Goal: Task Accomplishment & Management: Complete application form

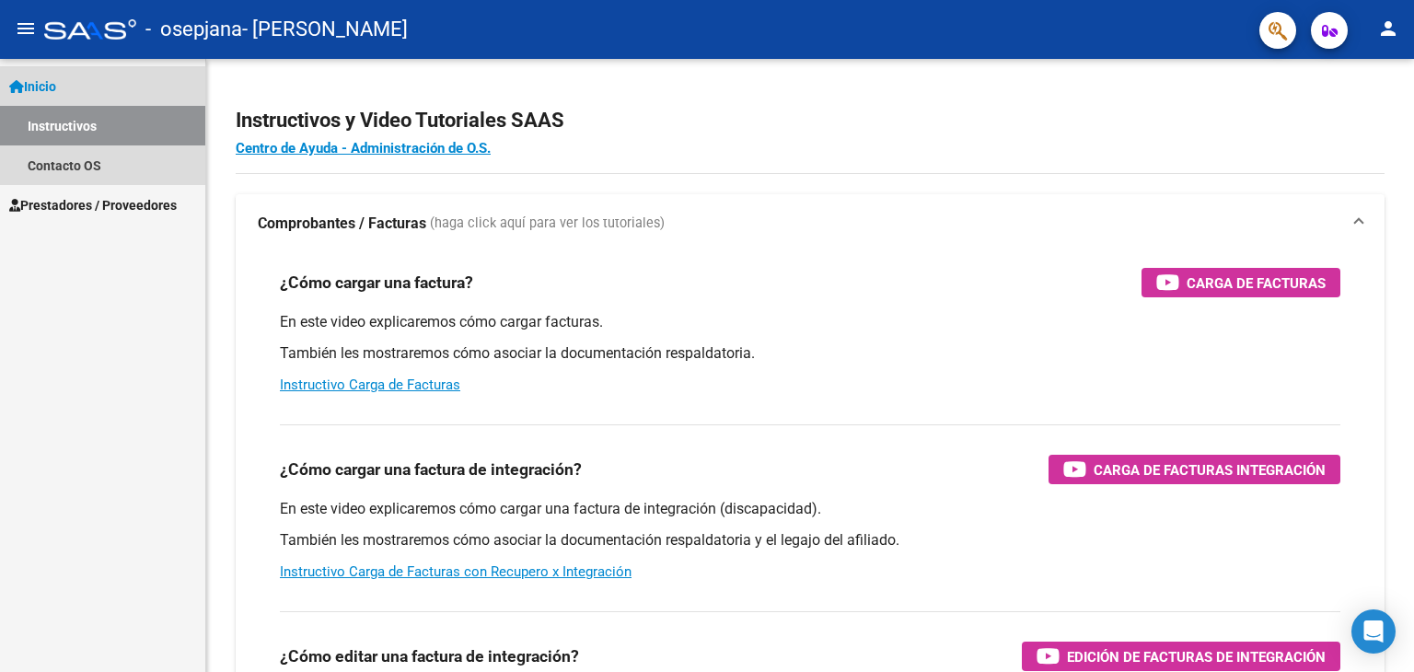
click at [56, 86] on span "Inicio" at bounding box center [32, 86] width 47 height 20
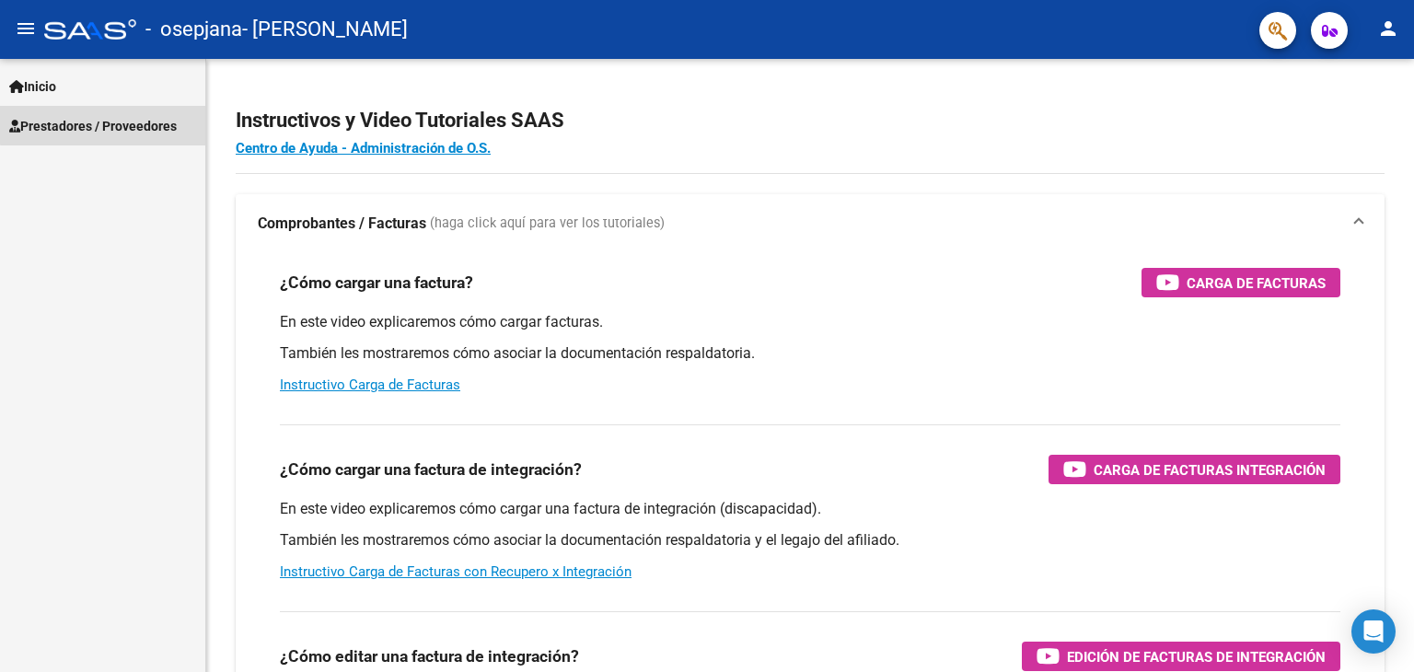
click at [110, 124] on span "Prestadores / Proveedores" at bounding box center [93, 126] width 168 height 20
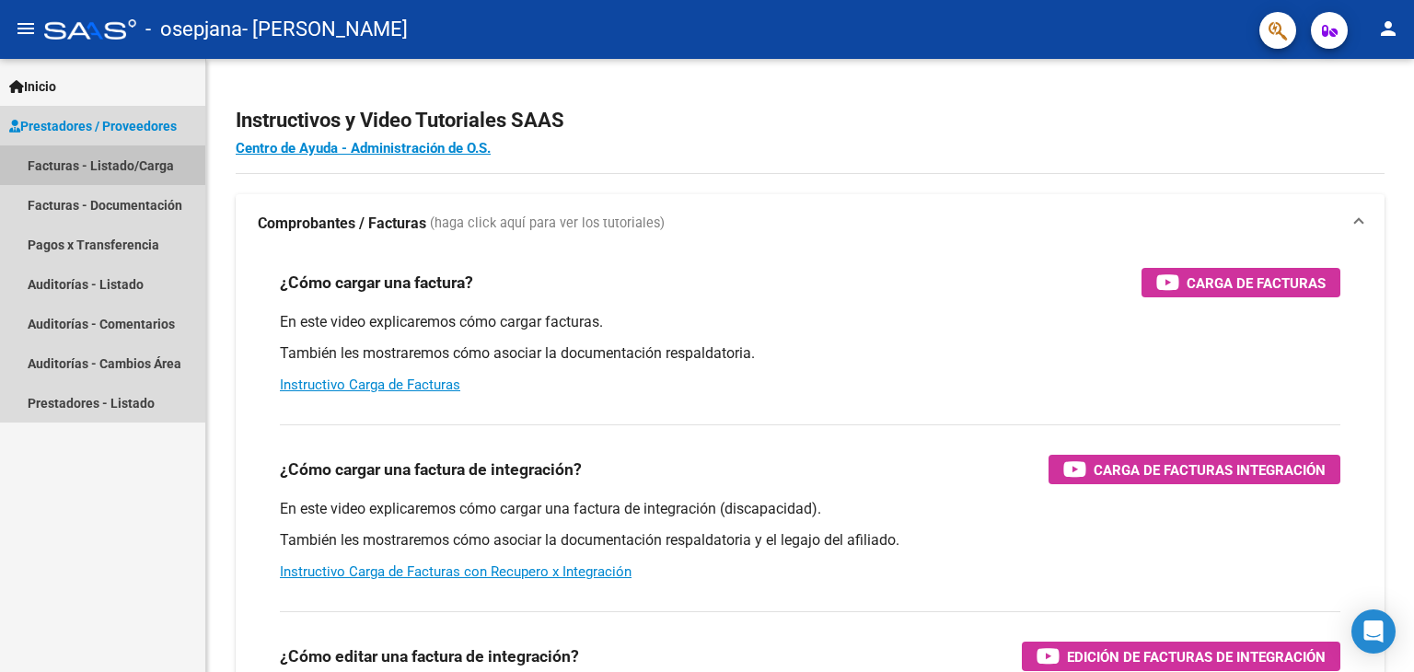
click at [119, 161] on link "Facturas - Listado/Carga" at bounding box center [102, 165] width 205 height 40
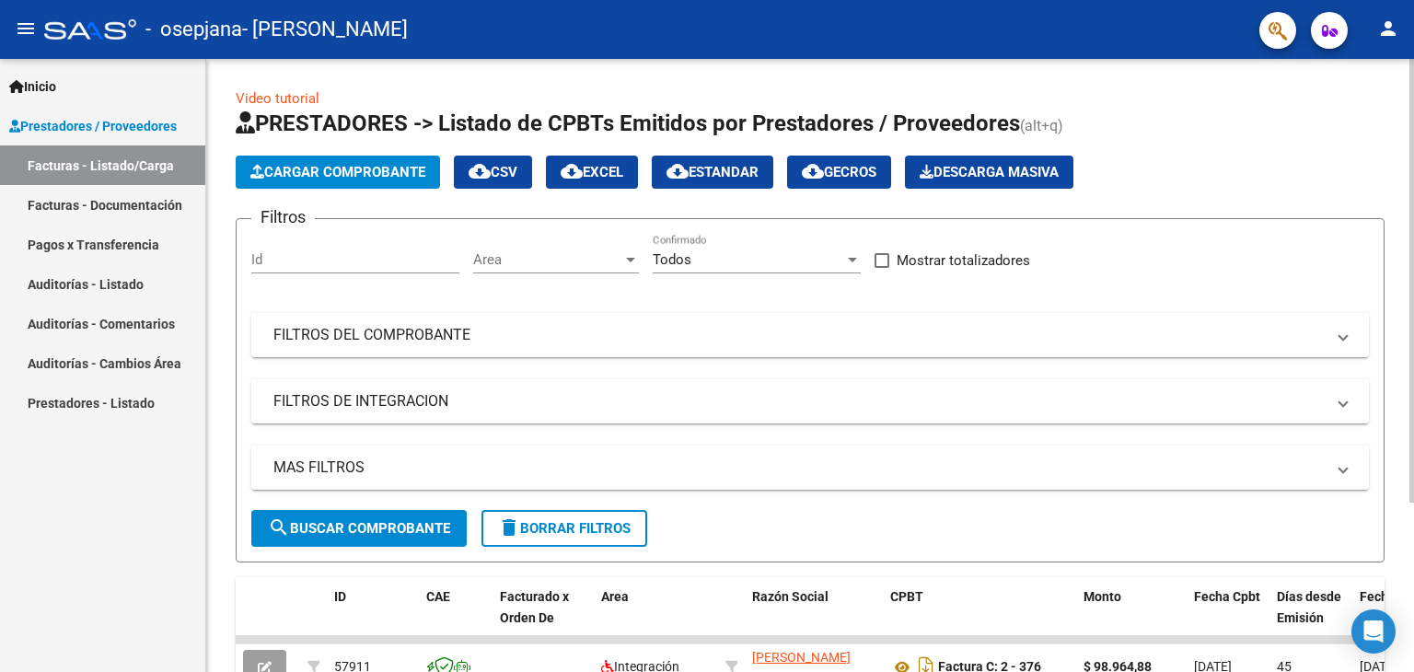
click at [1413, 248] on div at bounding box center [1411, 281] width 5 height 444
click at [1396, 41] on button "person" at bounding box center [1388, 29] width 37 height 37
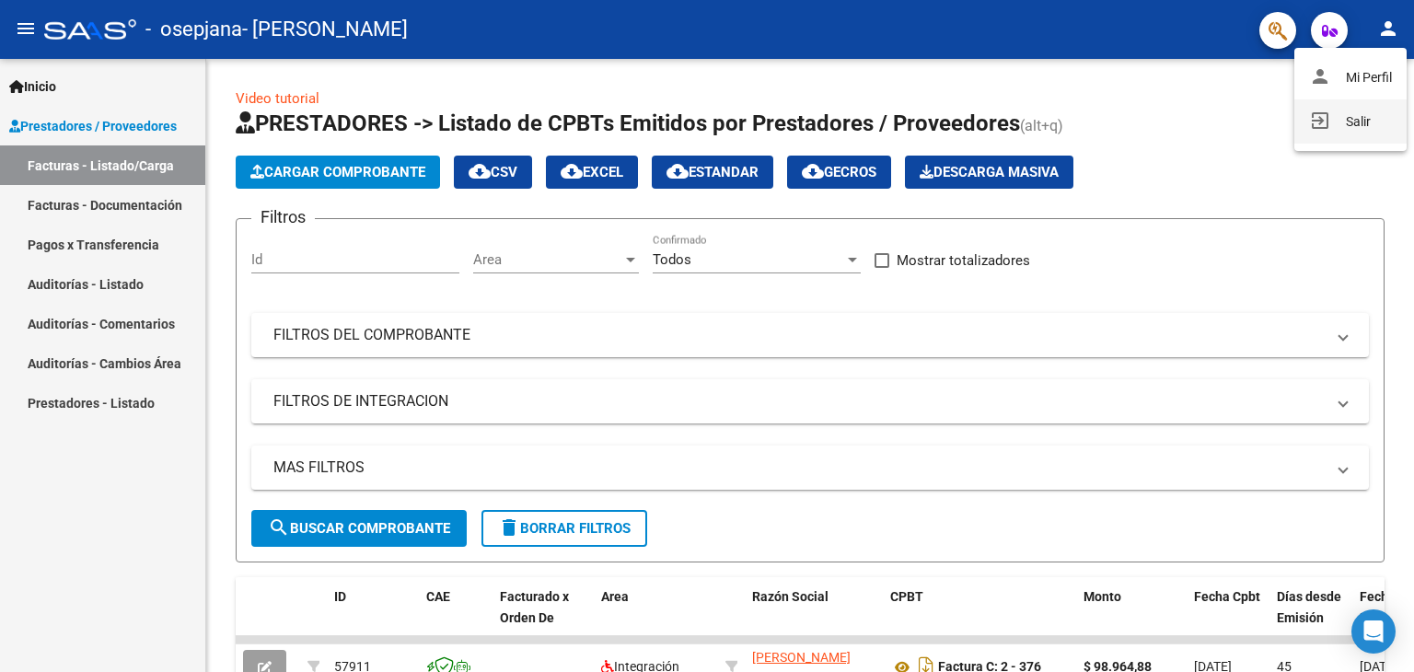
click at [1371, 122] on button "exit_to_app Salir" at bounding box center [1350, 121] width 112 height 44
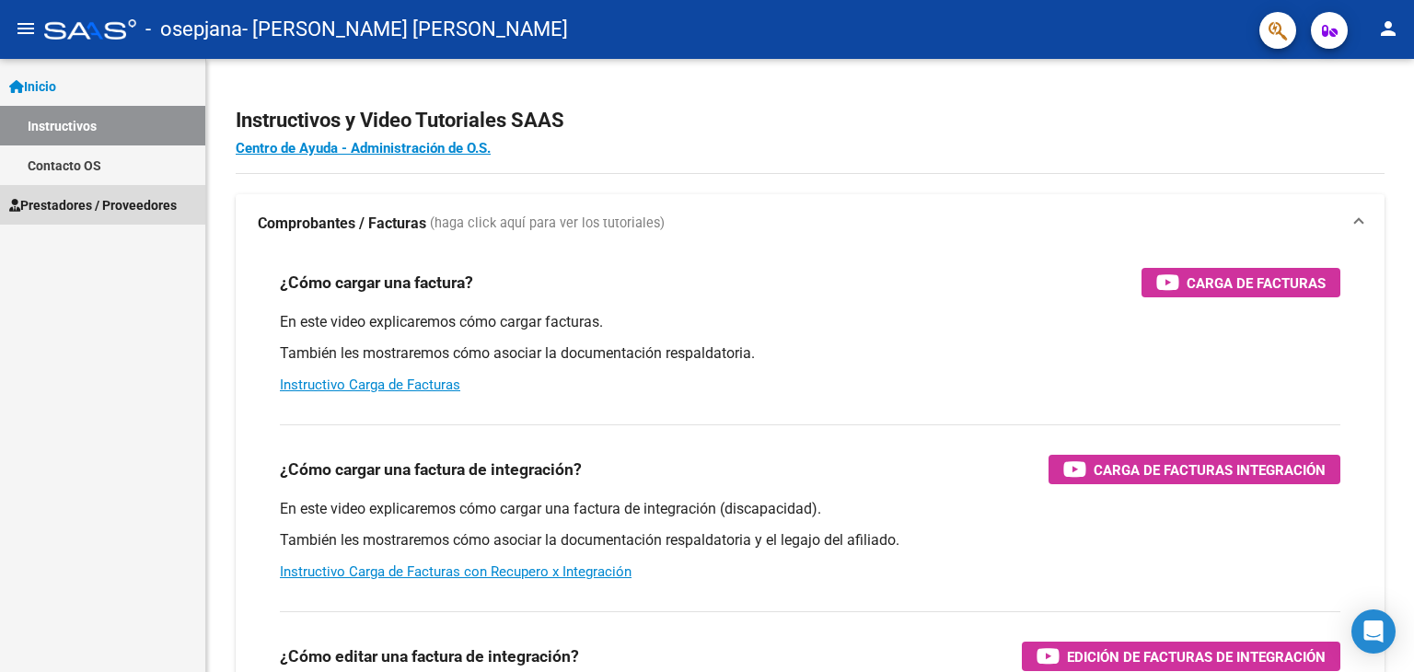
click at [81, 214] on link "Prestadores / Proveedores" at bounding box center [102, 205] width 205 height 40
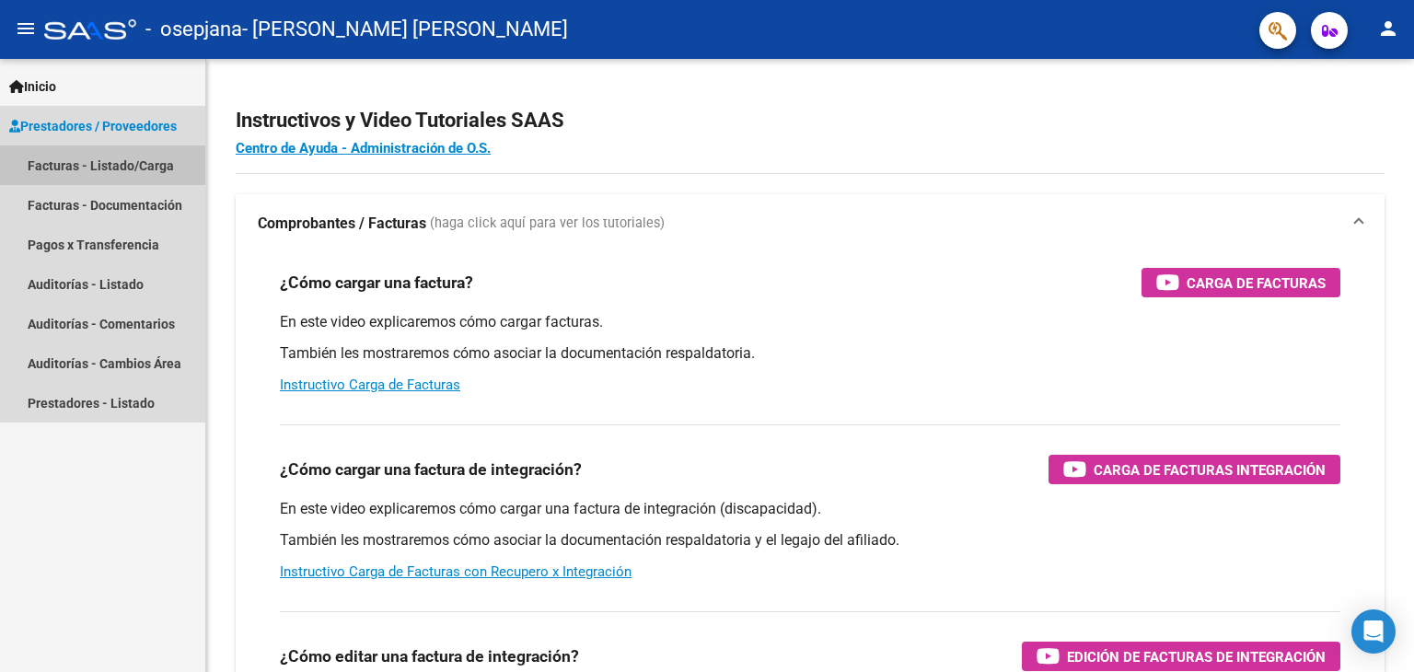
click at [117, 166] on link "Facturas - Listado/Carga" at bounding box center [102, 165] width 205 height 40
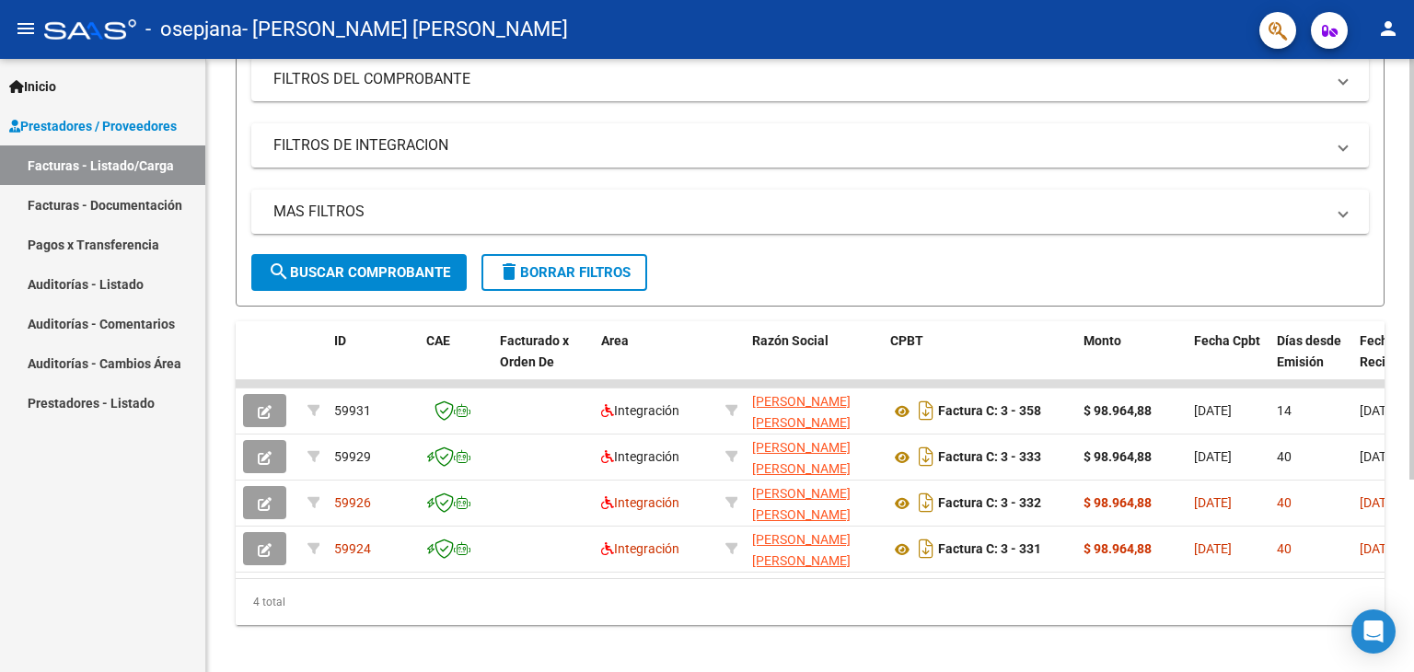
scroll to position [270, 0]
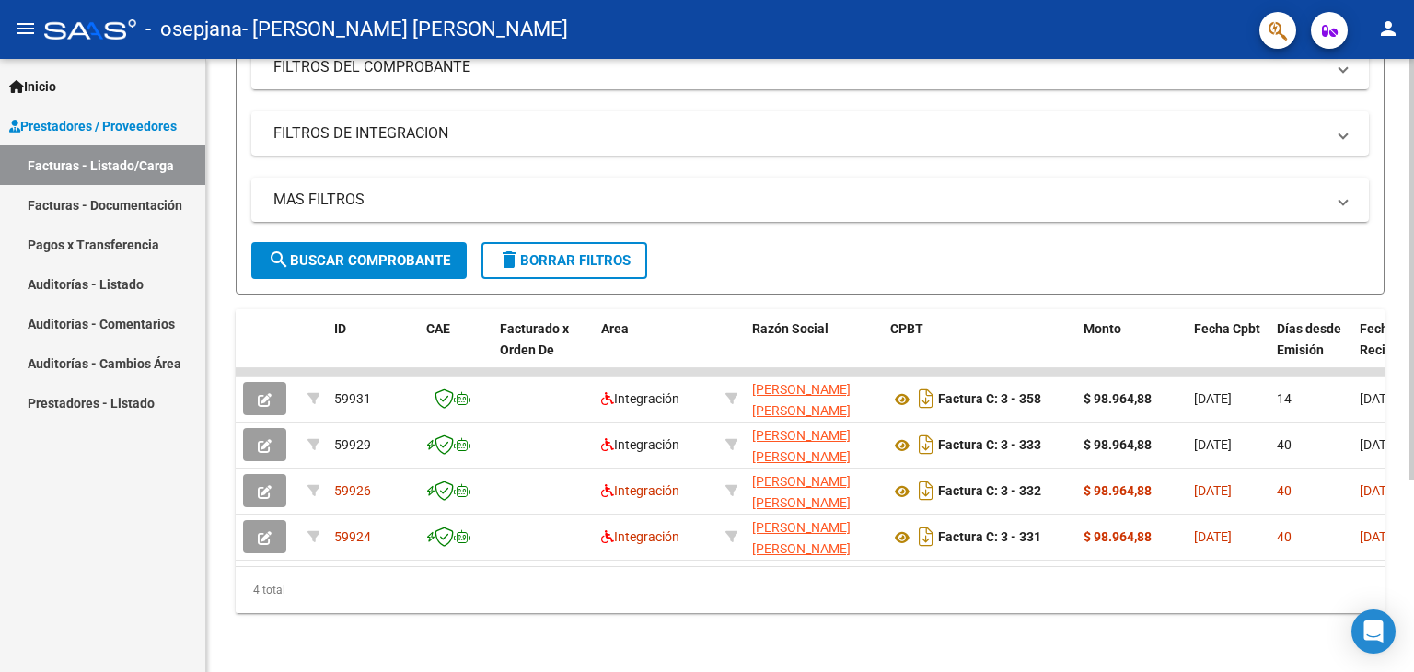
click at [1413, 378] on div at bounding box center [1411, 460] width 5 height 421
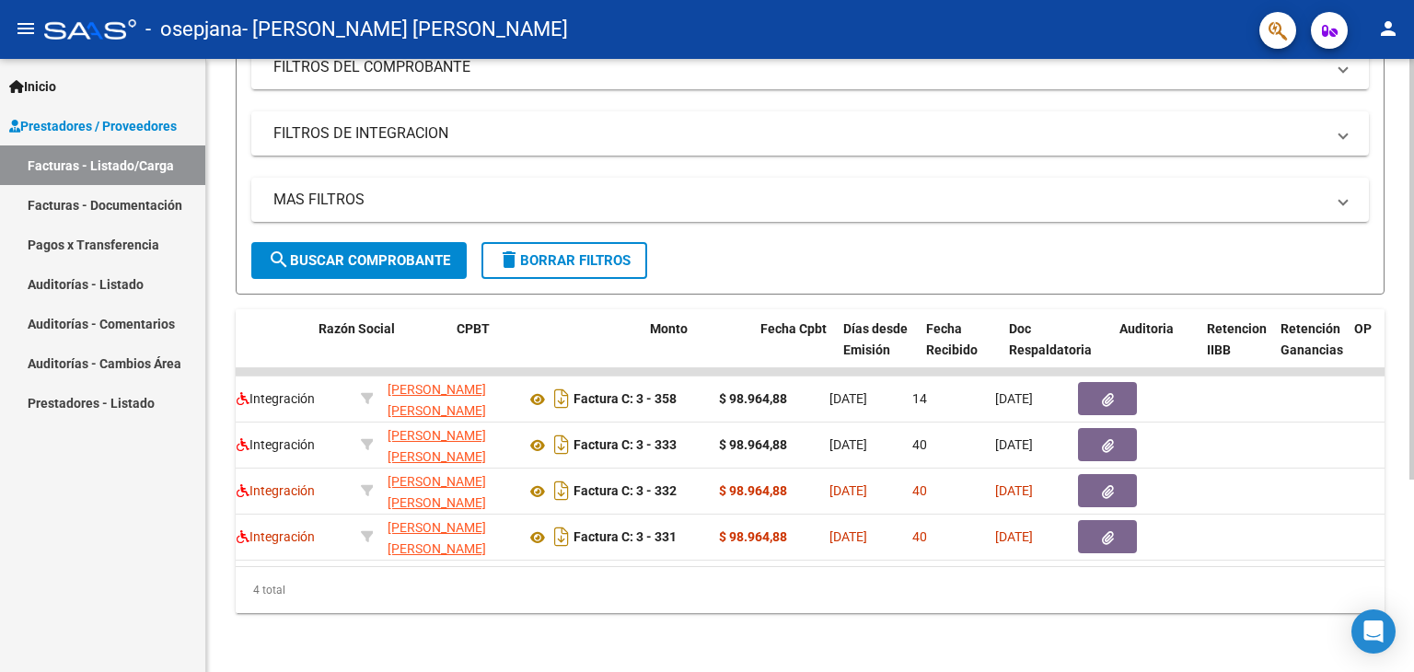
scroll to position [0, 438]
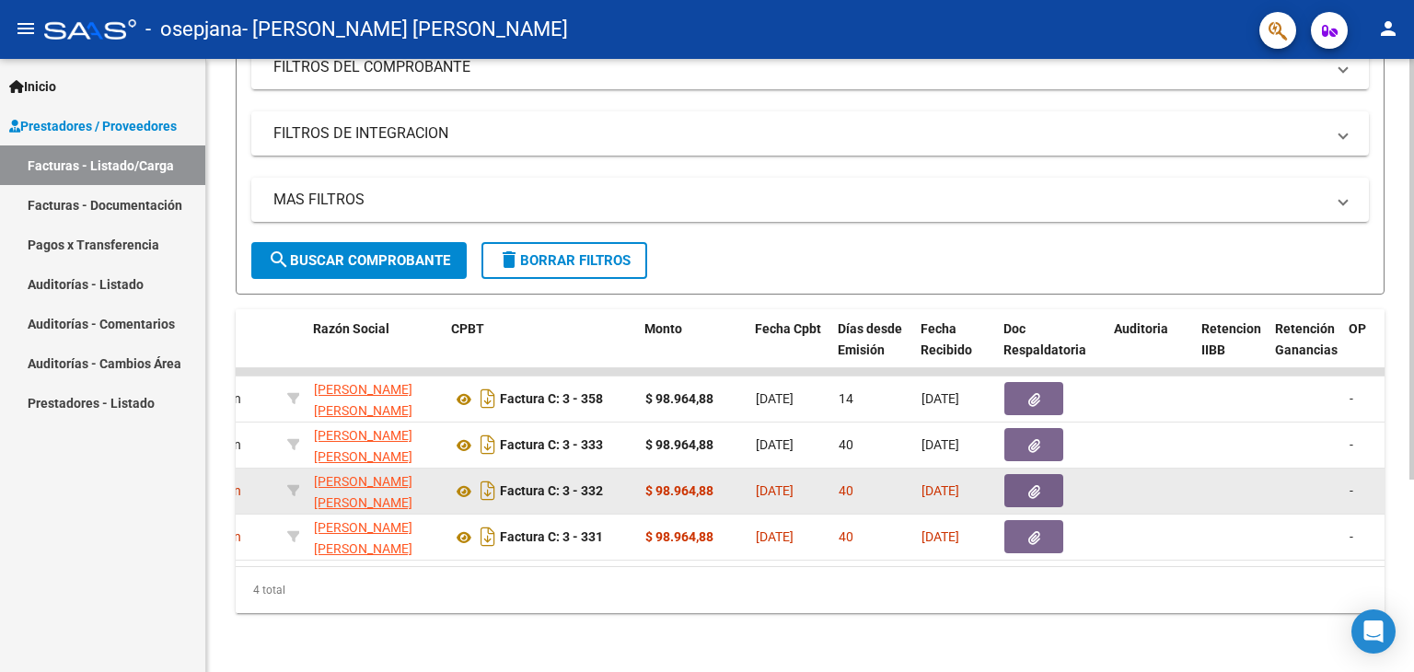
click at [690, 487] on strong "$ 98.964,88" at bounding box center [679, 490] width 68 height 15
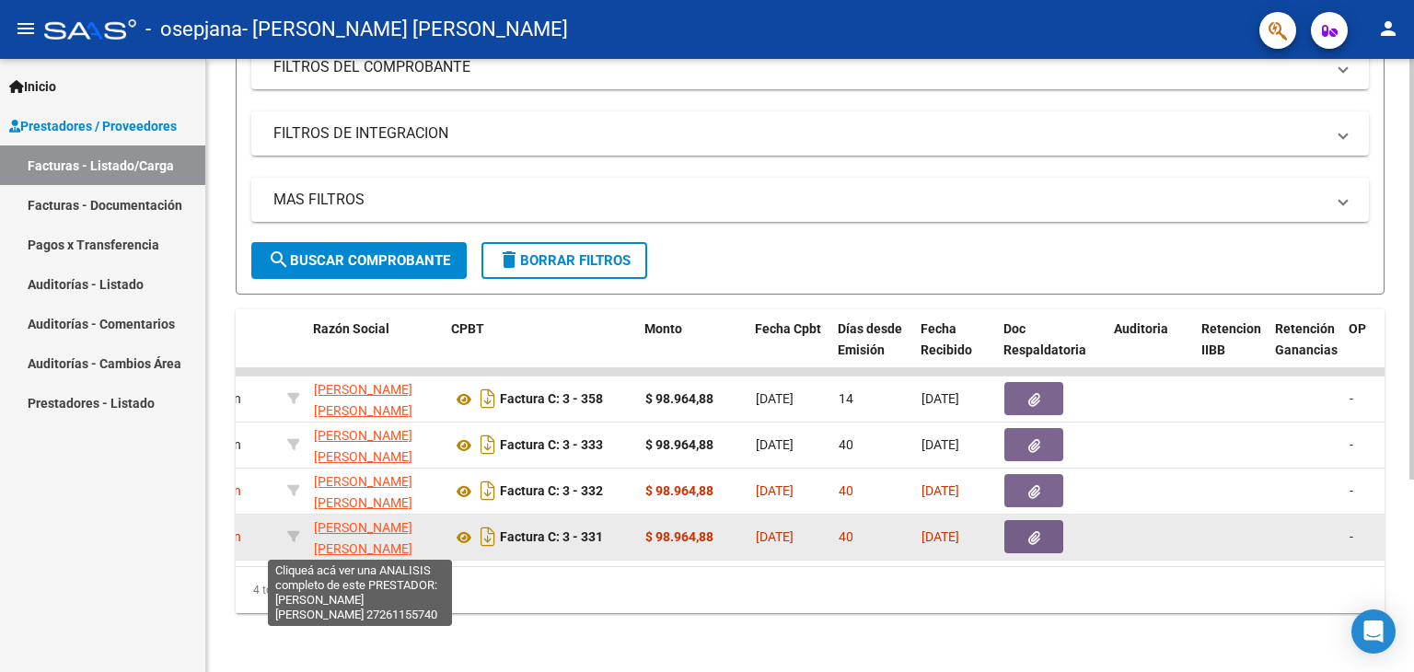
click at [342, 530] on span "SUAREZ NANCY NOEMI" at bounding box center [363, 538] width 98 height 36
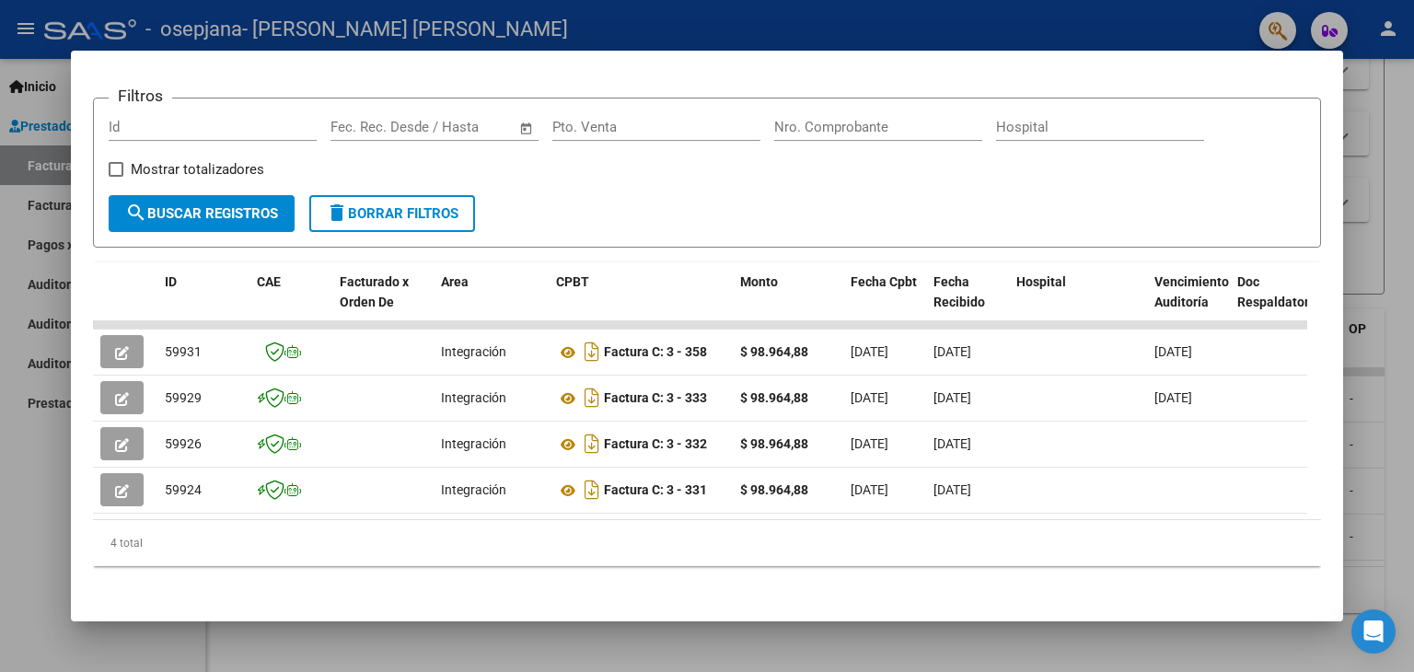
scroll to position [252, 0]
click at [461, 44] on div at bounding box center [707, 336] width 1414 height 672
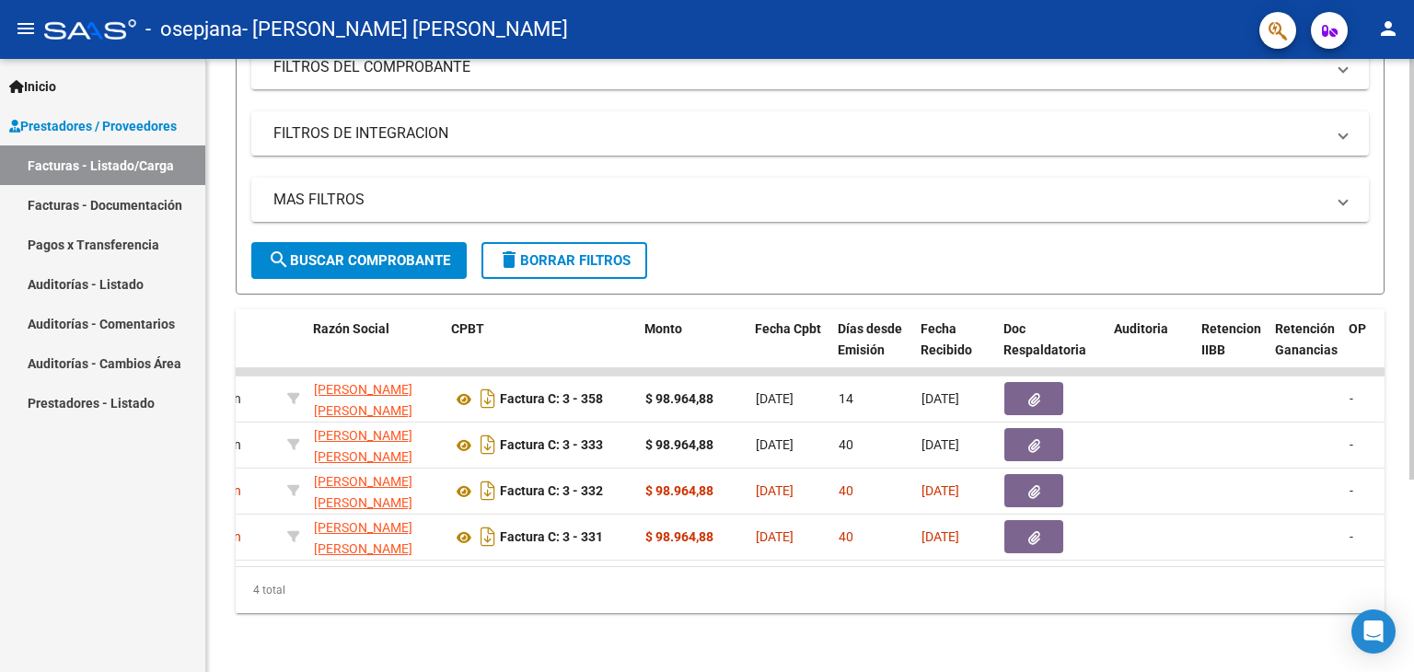
scroll to position [0, 0]
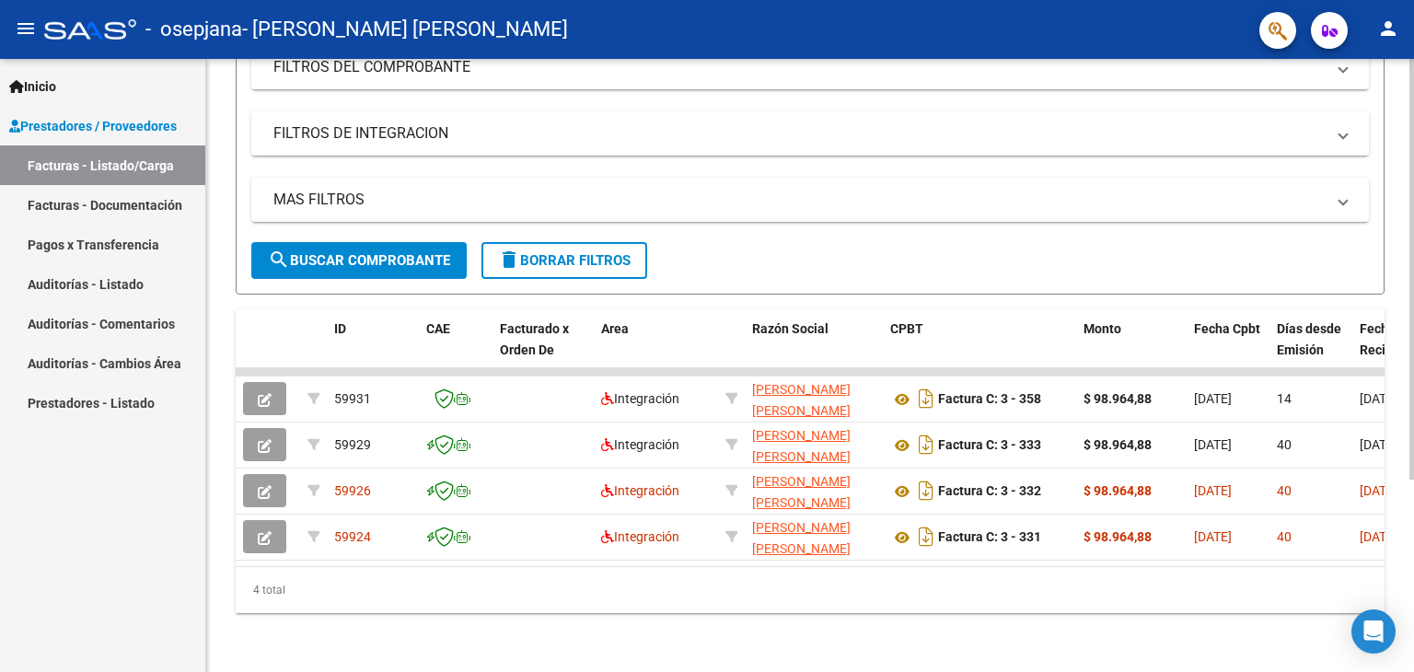
click at [970, 575] on div "4 total" at bounding box center [810, 590] width 1149 height 46
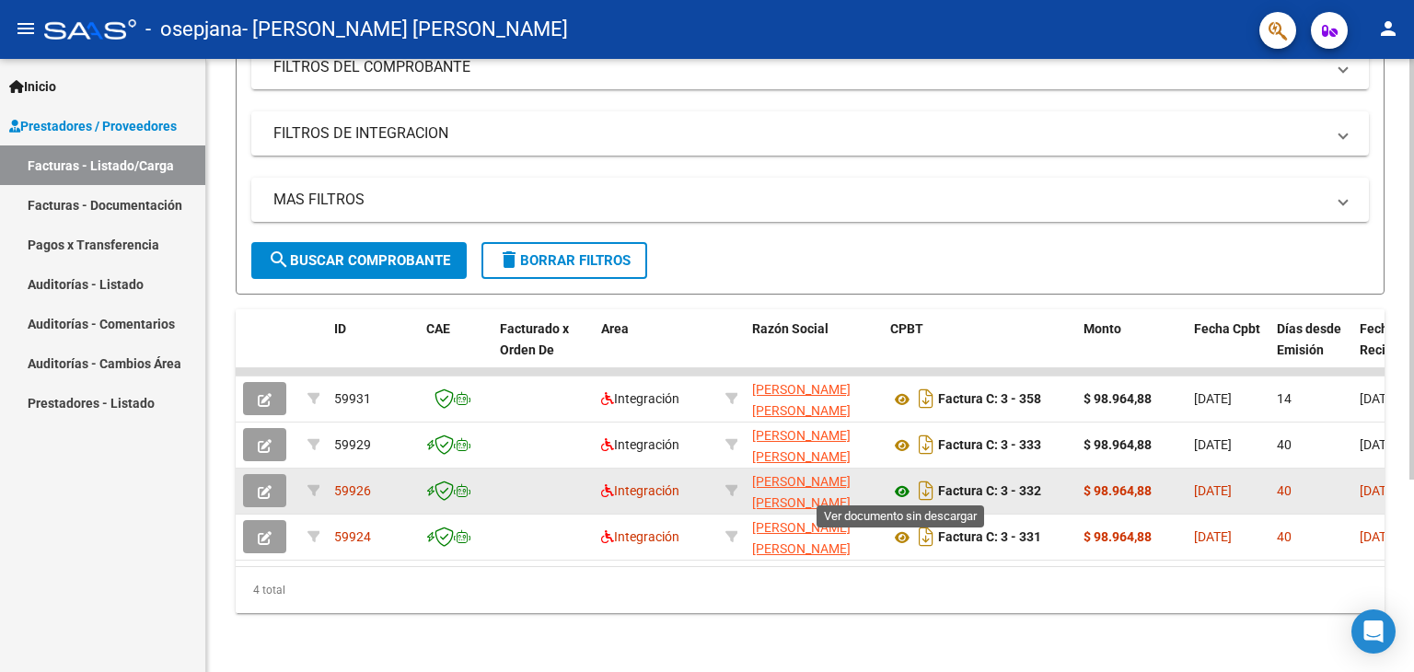
click at [902, 483] on icon at bounding box center [902, 491] width 24 height 22
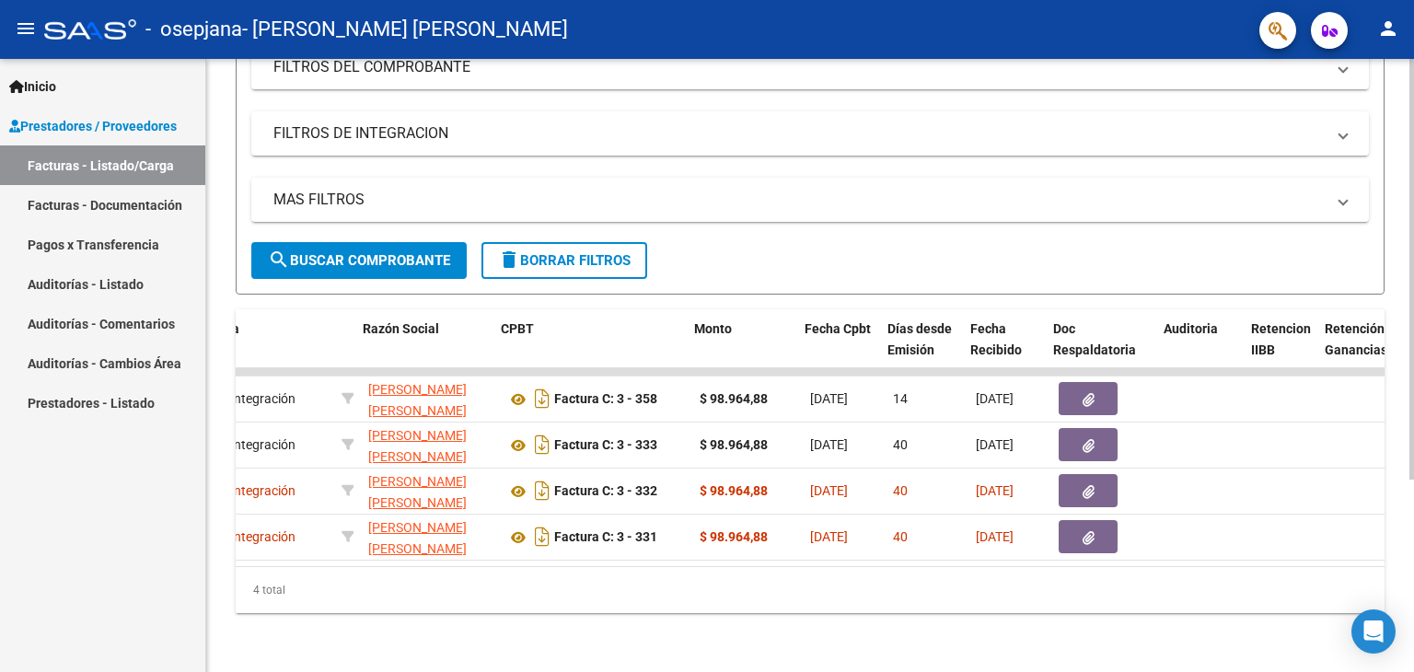
scroll to position [0, 722]
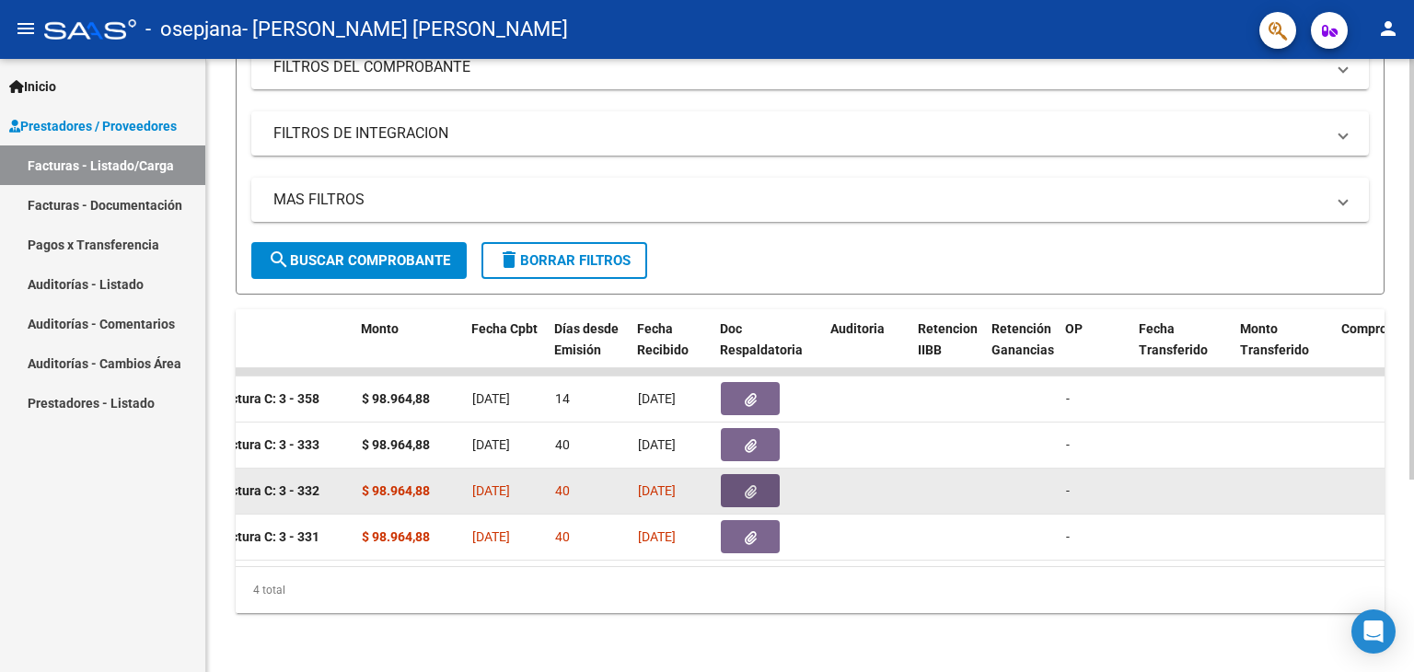
click at [750, 485] on icon "button" at bounding box center [751, 492] width 12 height 14
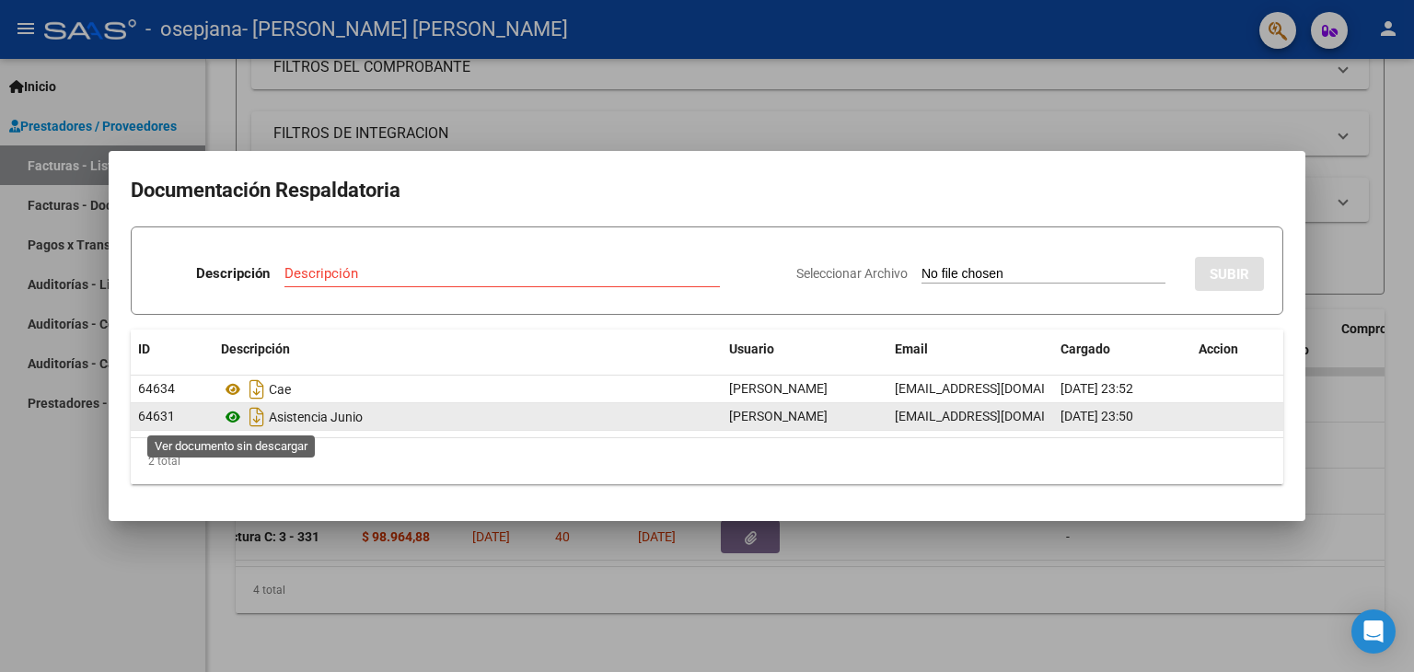
click at [233, 416] on icon at bounding box center [233, 417] width 24 height 22
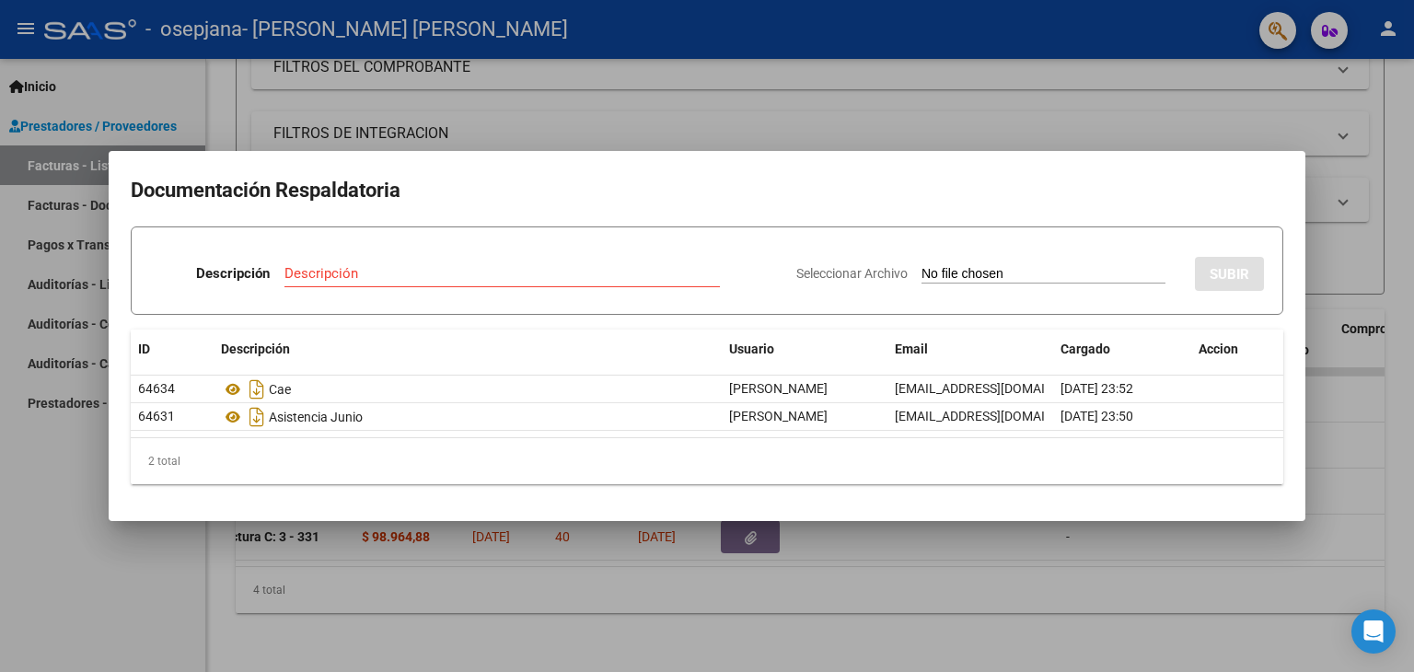
drag, startPoint x: 362, startPoint y: 322, endPoint x: 810, endPoint y: 302, distance: 448.7
click at [810, 302] on div "Descripción Descripción Seleccionar Archivo SUBIR ID Descripción Usuario Email …" at bounding box center [707, 354] width 1152 height 257
click at [817, 209] on mat-dialog-content "Documentación Respaldatoria Descripción Descripción Seleccionar Archivo SUBIR I…" at bounding box center [707, 335] width 1196 height 325
click at [834, 272] on span "Seleccionar Archivo" at bounding box center [851, 273] width 111 height 15
click at [921, 272] on input "Seleccionar Archivo" at bounding box center [1043, 274] width 244 height 17
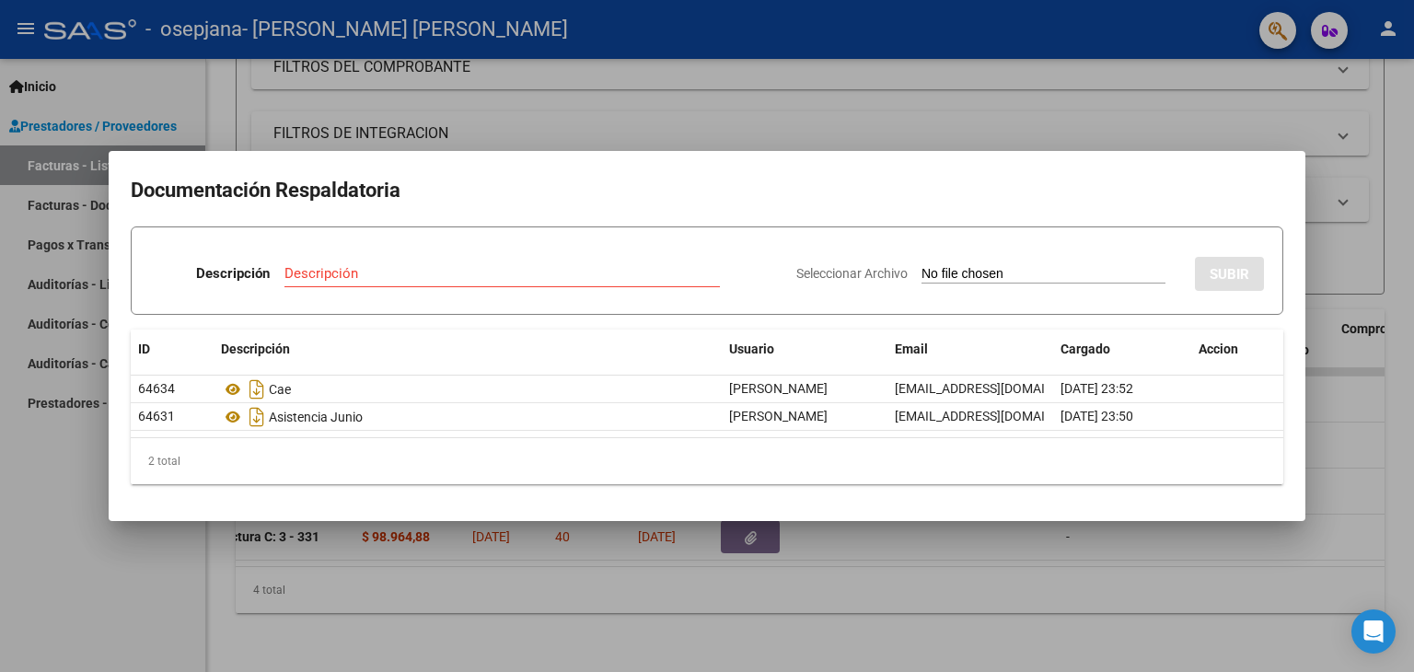
click at [937, 260] on div "Seleccionar Archivo SUBIR" at bounding box center [1030, 270] width 468 height 56
click at [941, 273] on input "Seleccionar Archivo" at bounding box center [1043, 274] width 244 height 17
click at [921, 271] on input "Seleccionar Archivo" at bounding box center [1043, 274] width 244 height 17
type input "C:\fakepath\Alcaraz.Junio.Psic..pdf"
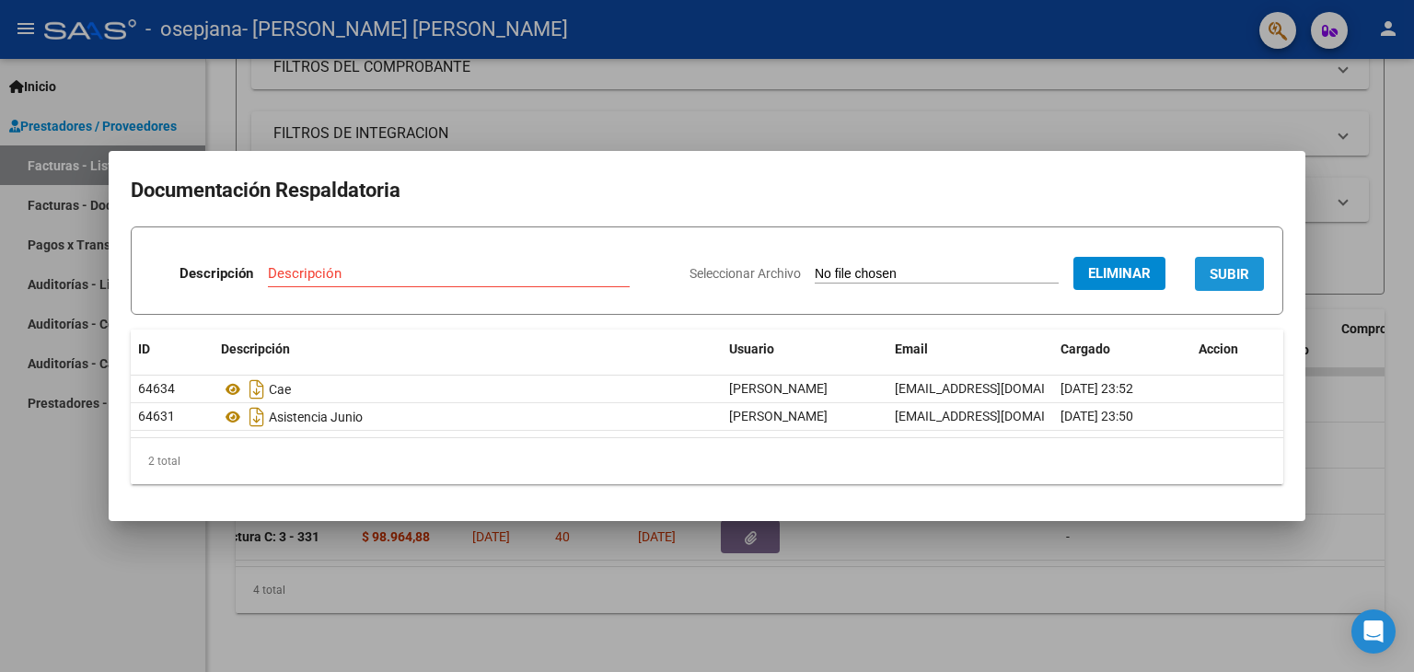
click at [1224, 285] on button "SUBIR" at bounding box center [1229, 274] width 69 height 34
click at [376, 269] on input "Descripción" at bounding box center [384, 273] width 292 height 17
type input "ASISTENCIA JUNIO (ARCHIVO CORRECTO)"
click at [1229, 272] on span "SUBIR" at bounding box center [1229, 274] width 40 height 17
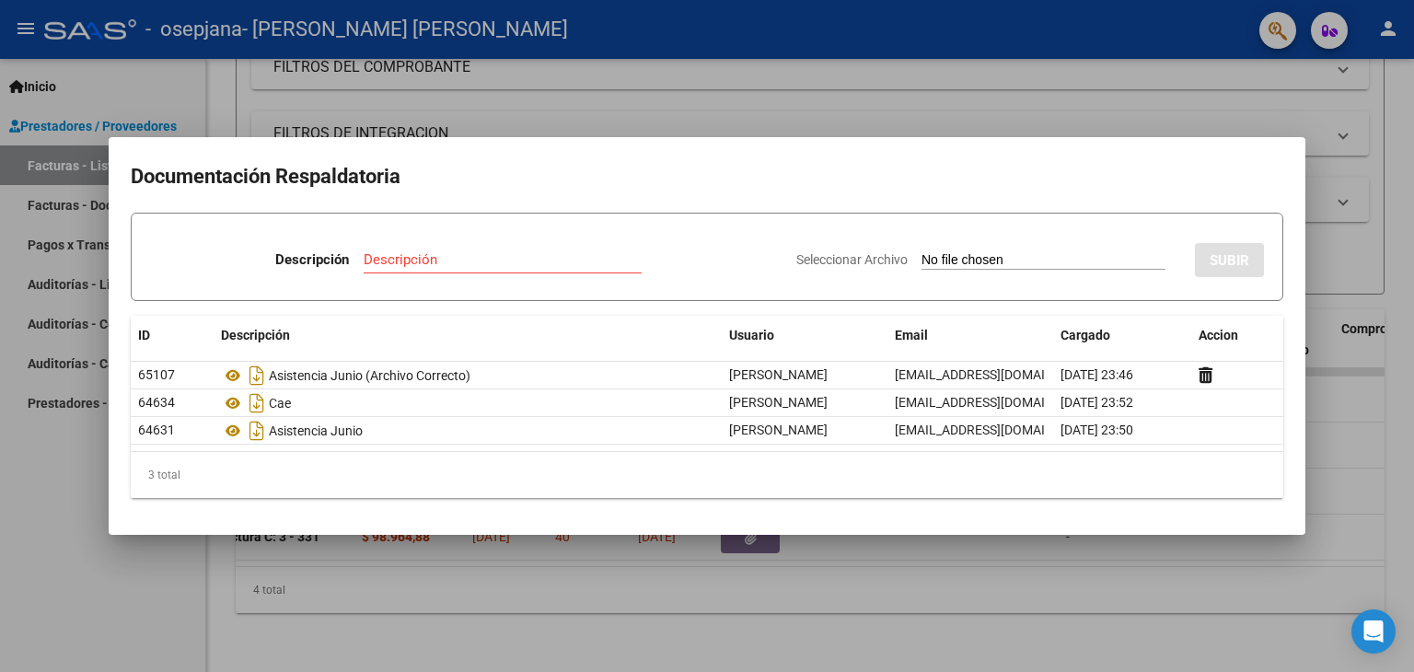
click at [917, 115] on div at bounding box center [707, 336] width 1414 height 672
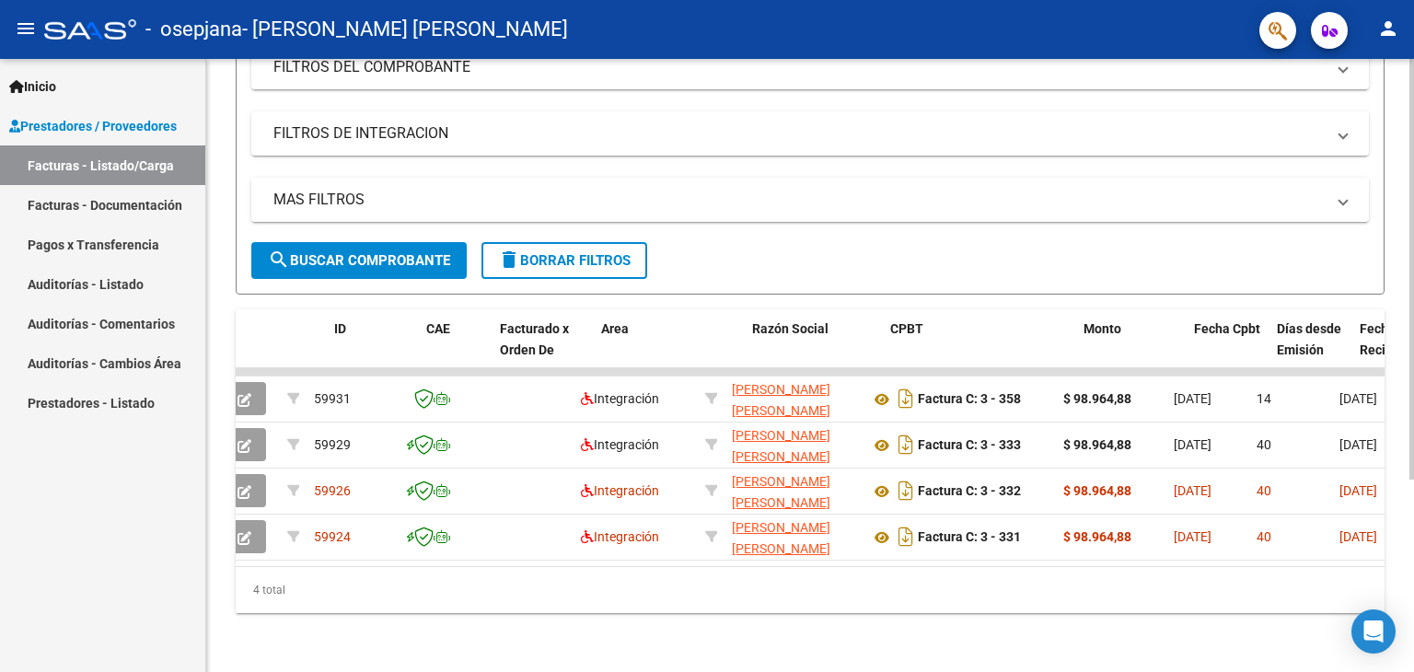
scroll to position [0, 0]
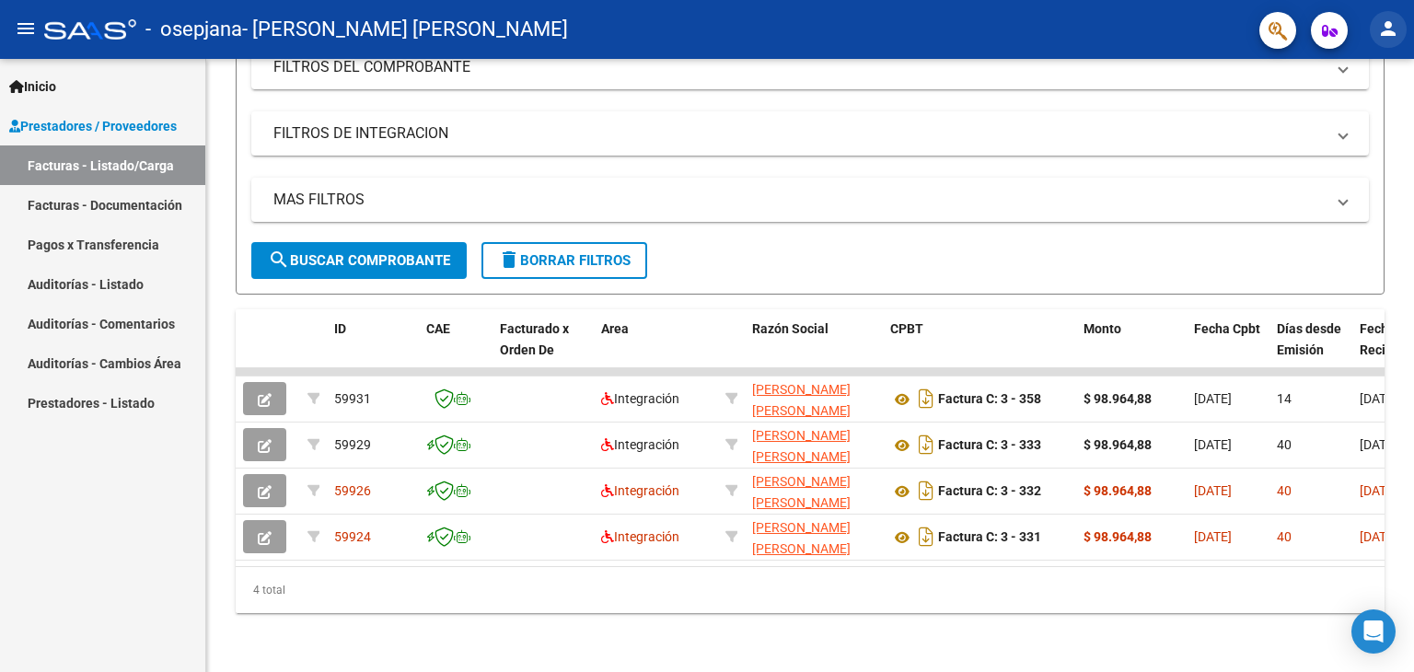
click at [1377, 38] on mat-icon "person" at bounding box center [1388, 28] width 22 height 22
click at [1361, 118] on button "exit_to_app Salir" at bounding box center [1350, 121] width 112 height 44
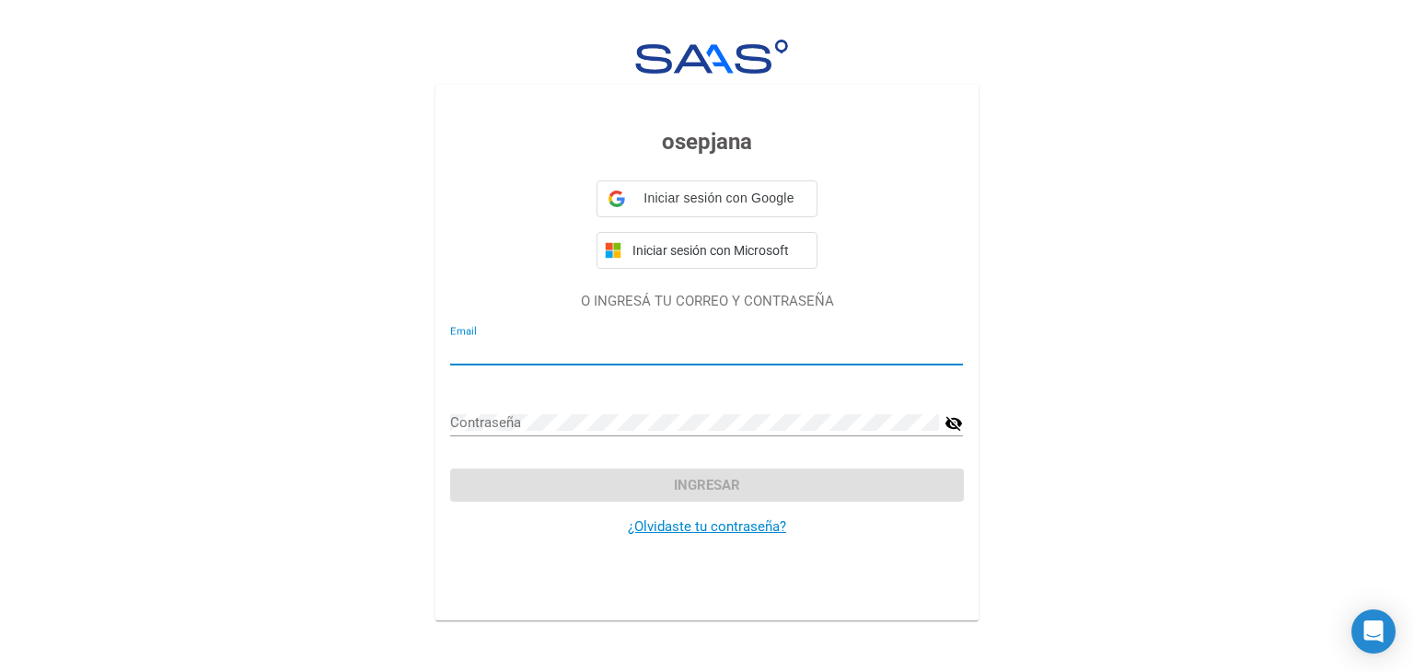
type input "lic.suareznancyn@gmail.com"
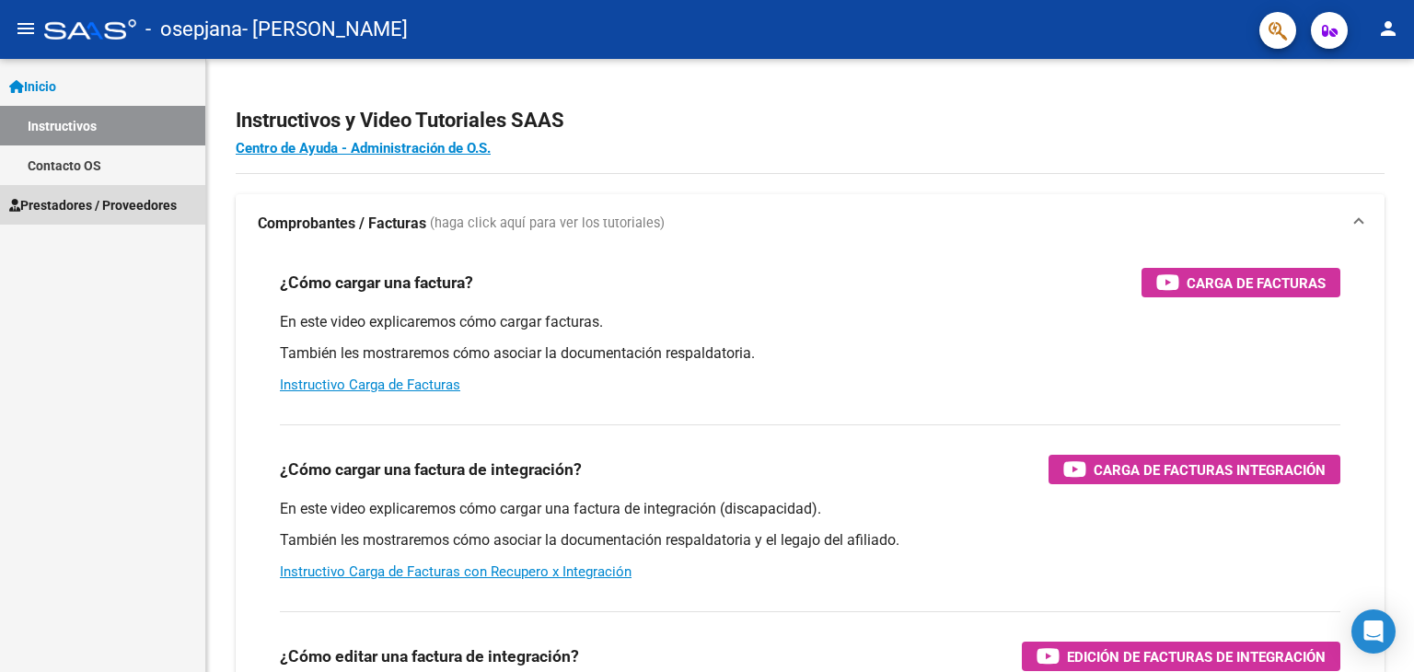
click at [121, 203] on span "Prestadores / Proveedores" at bounding box center [93, 205] width 168 height 20
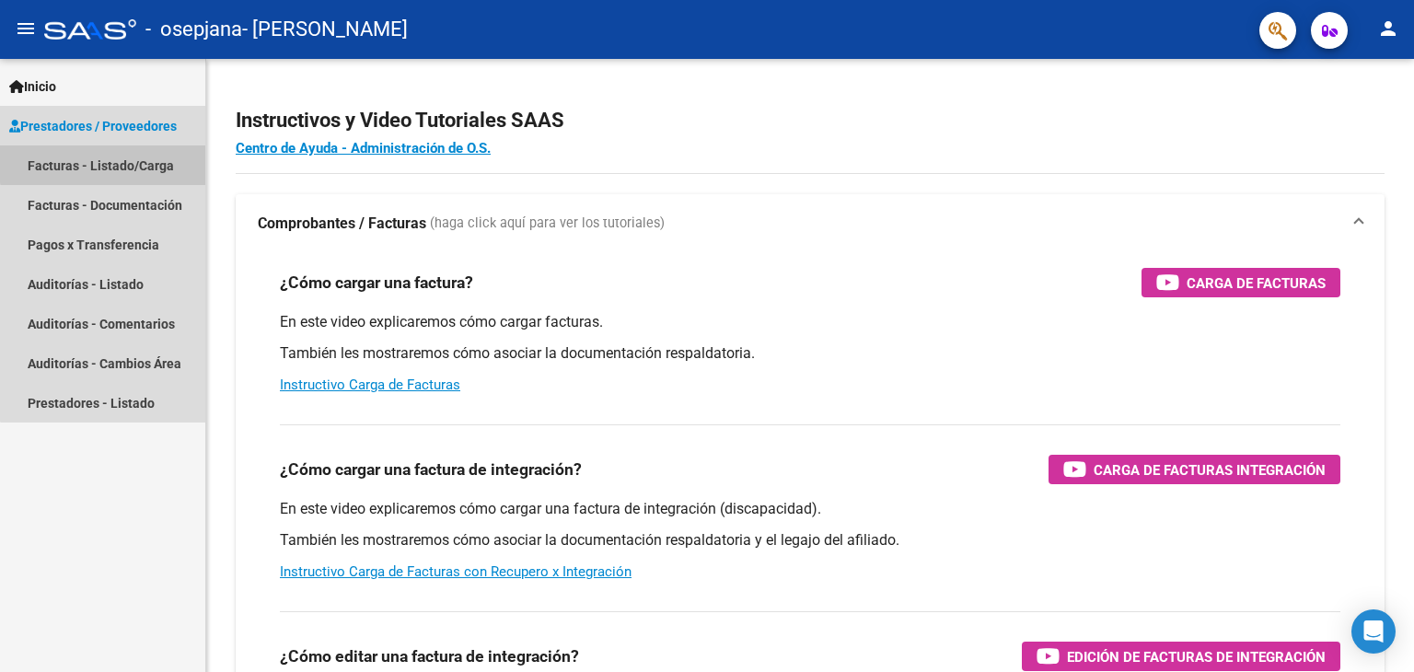
click at [110, 163] on link "Facturas - Listado/Carga" at bounding box center [102, 165] width 205 height 40
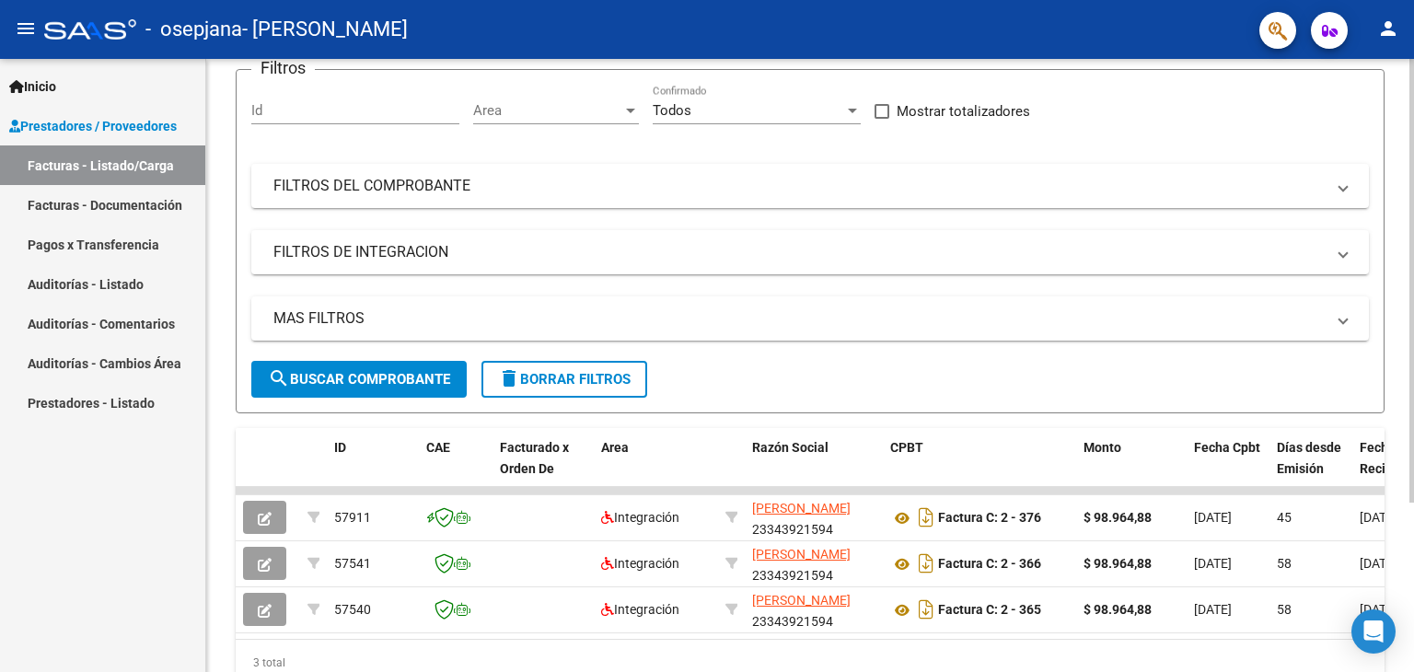
scroll to position [233, 0]
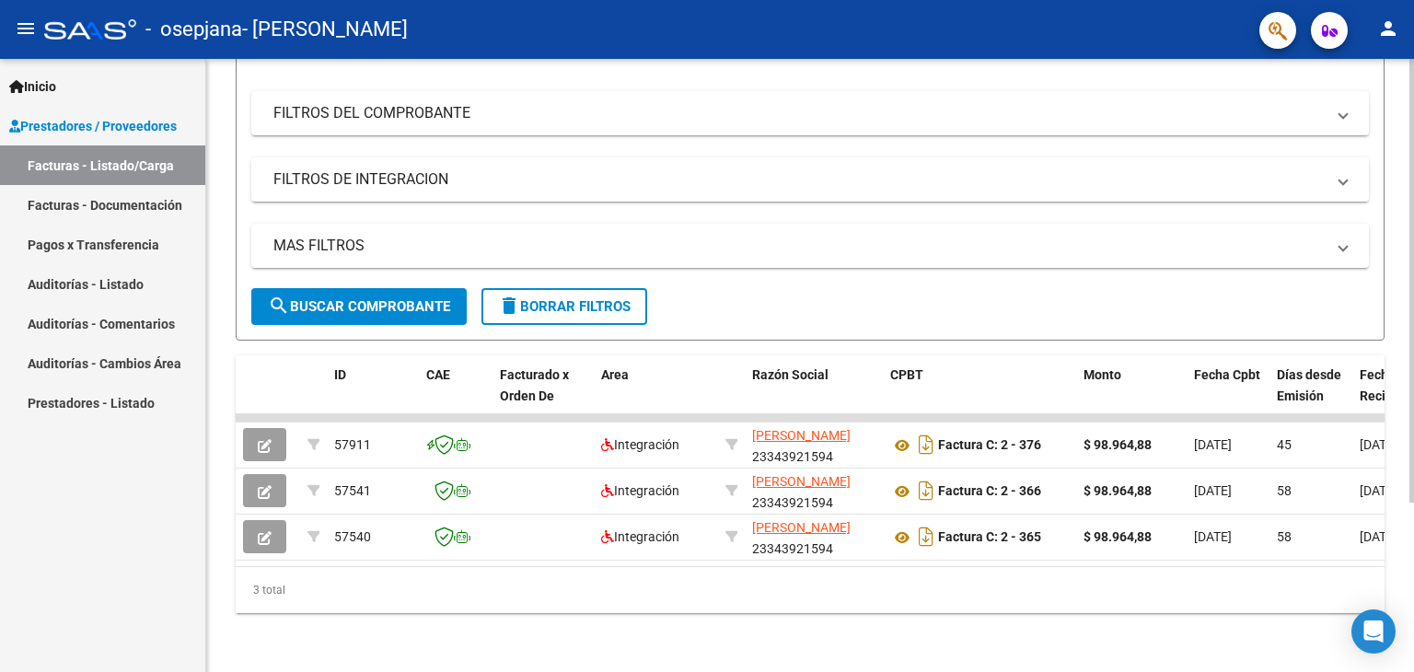
click at [1413, 407] on div at bounding box center [1411, 450] width 5 height 444
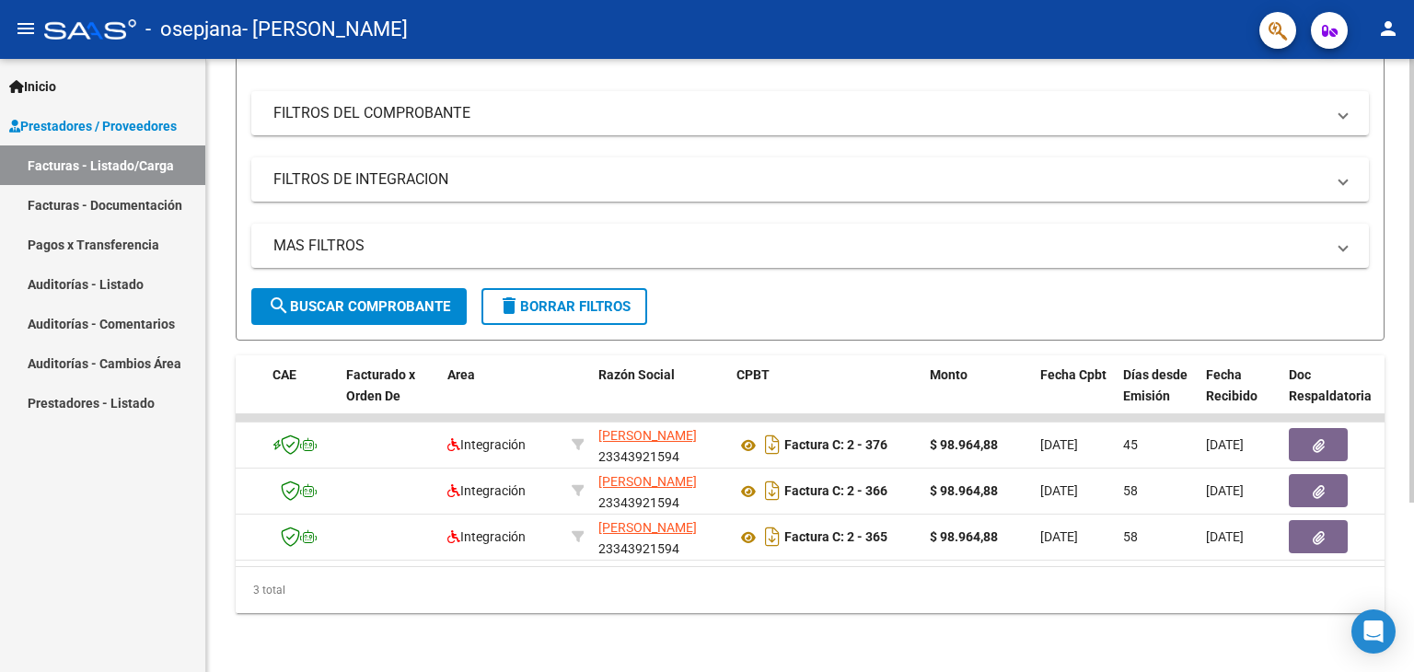
scroll to position [0, 0]
